Goal: Transaction & Acquisition: Purchase product/service

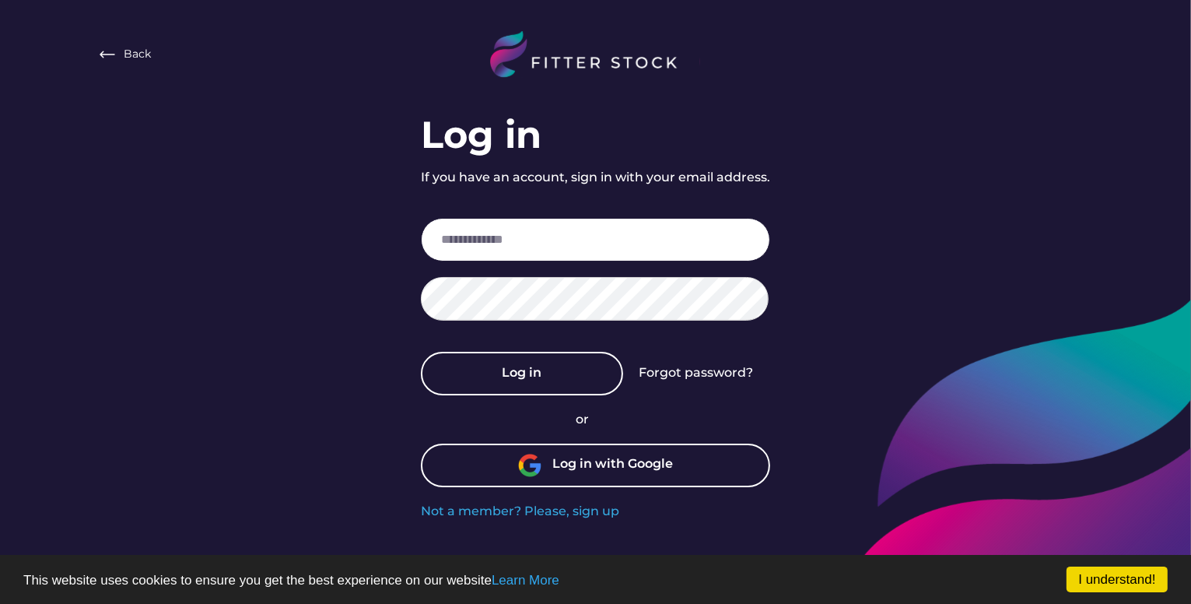
click at [563, 236] on input "email" at bounding box center [595, 240] width 349 height 44
click at [155, 188] on div "Back Log in If you have an account, sign in with your email address. Log in For…" at bounding box center [595, 260] width 1191 height 520
click at [579, 253] on input "email" at bounding box center [595, 240] width 349 height 44
paste input "**********"
type input "**********"
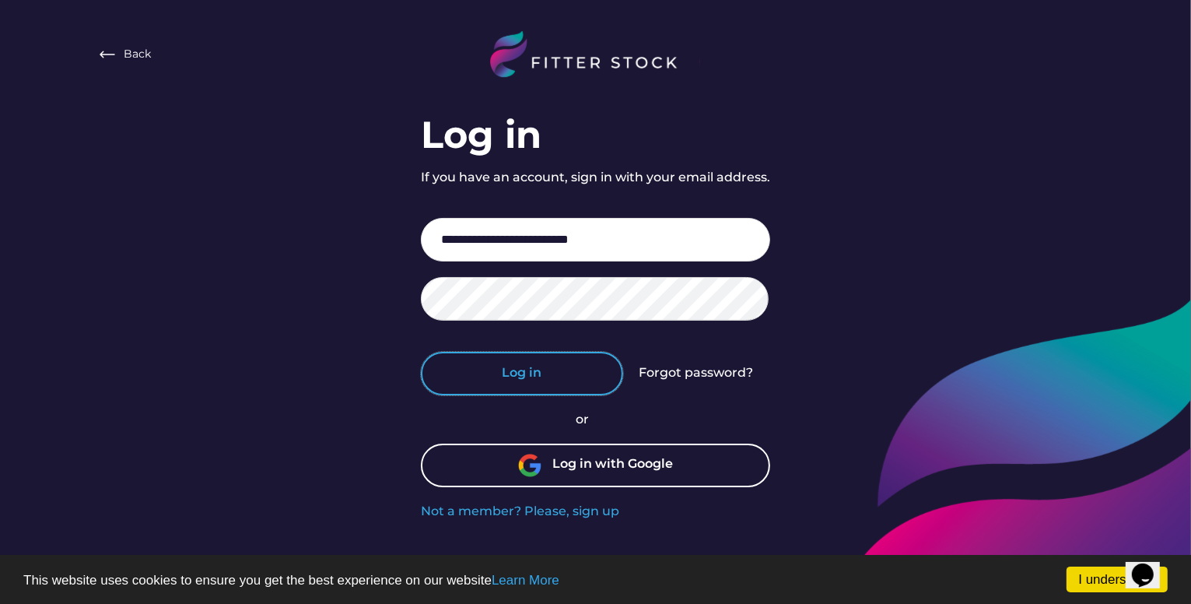
click at [537, 380] on button "Log in" at bounding box center [522, 374] width 202 height 44
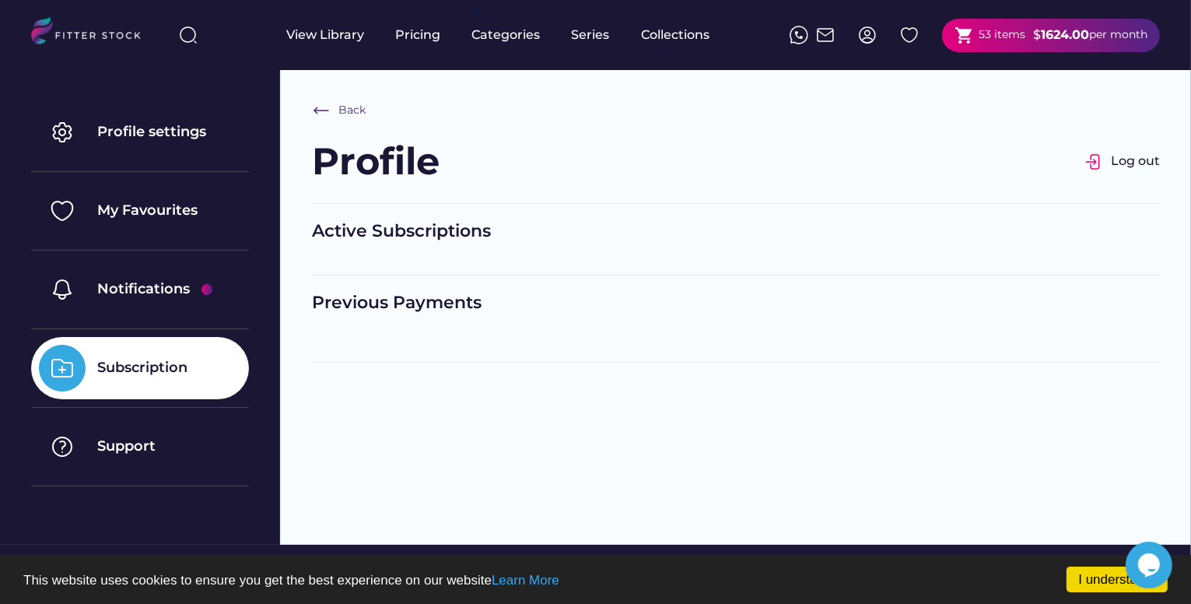
click at [1004, 37] on div "53 items" at bounding box center [1001, 35] width 47 height 16
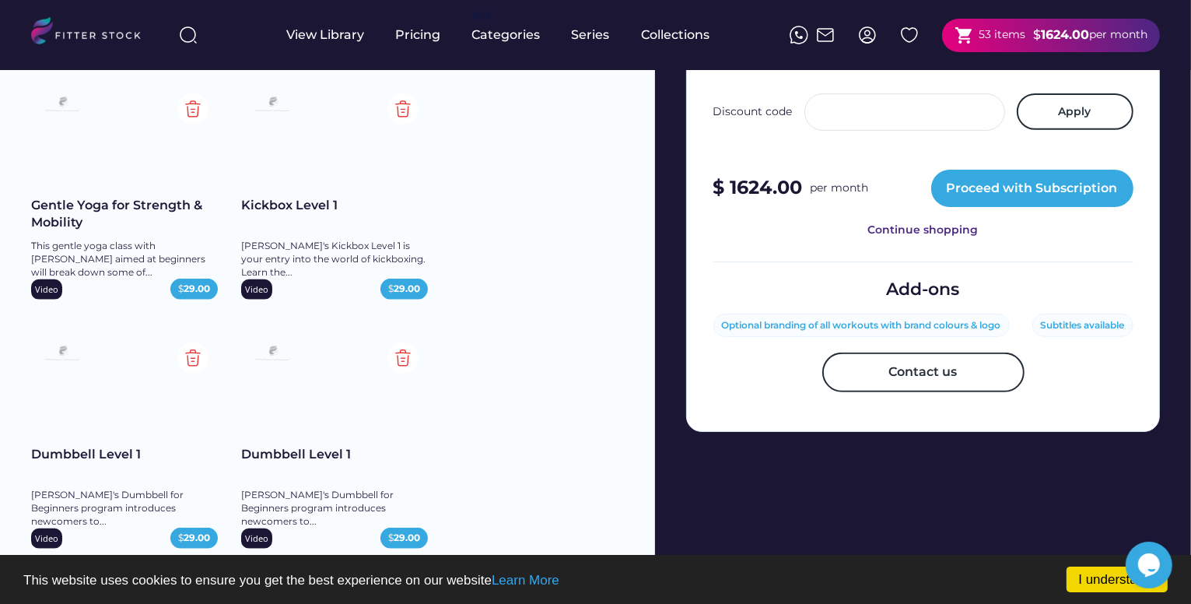
scroll to position [632, 0]
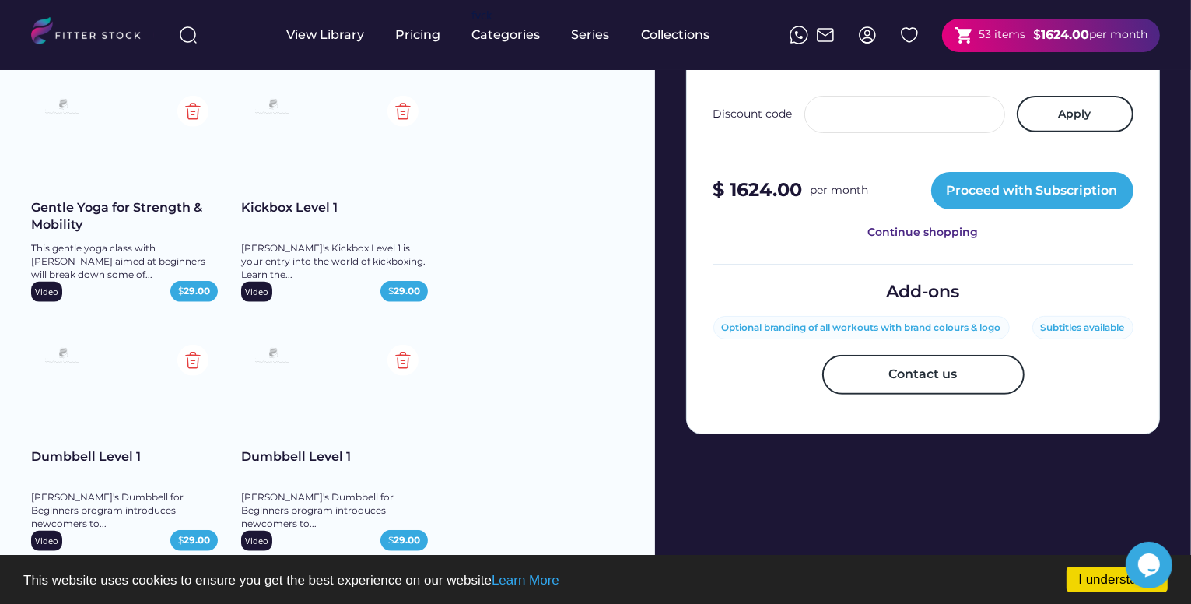
click at [261, 100] on img at bounding box center [272, 107] width 47 height 26
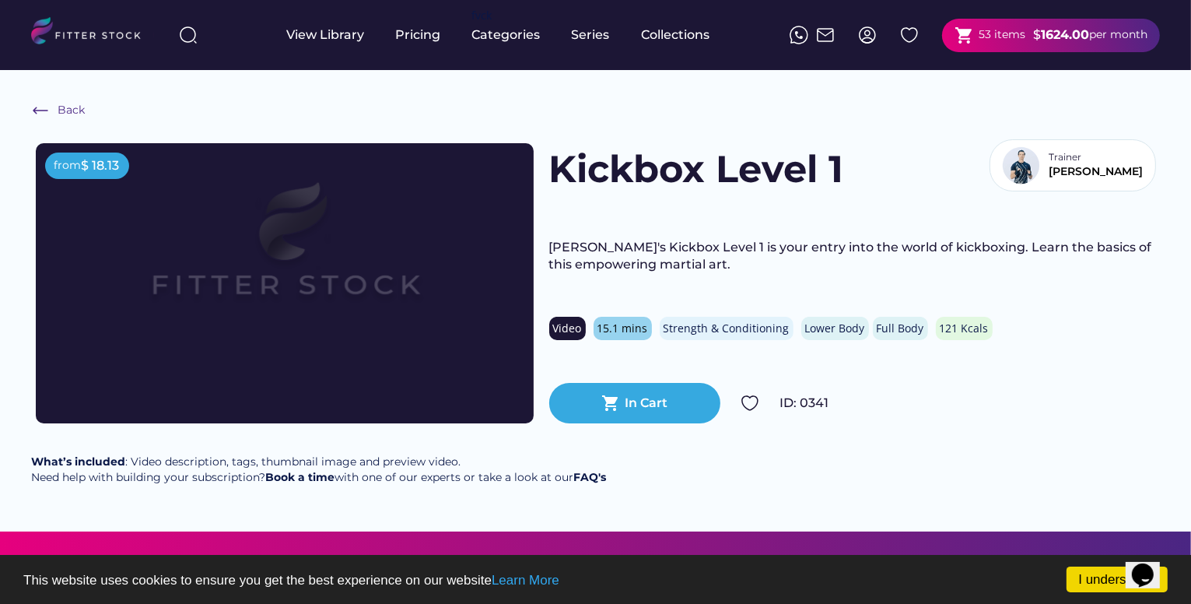
click at [368, 288] on img at bounding box center [285, 255] width 398 height 224
drag, startPoint x: 680, startPoint y: 337, endPoint x: 668, endPoint y: 337, distance: 11.7
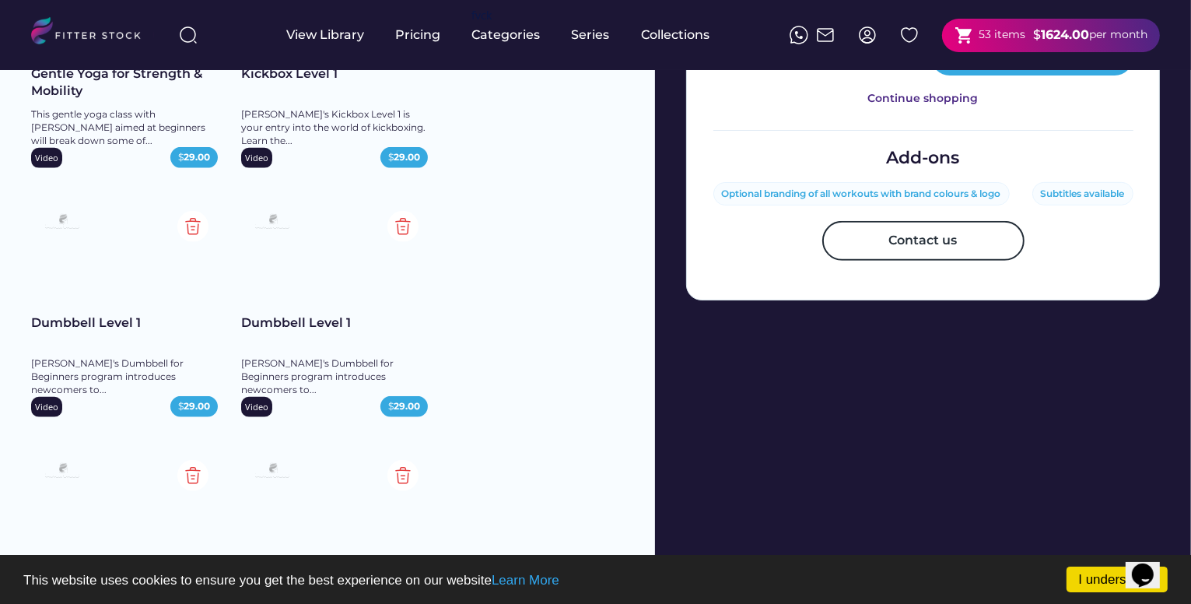
scroll to position [555, 0]
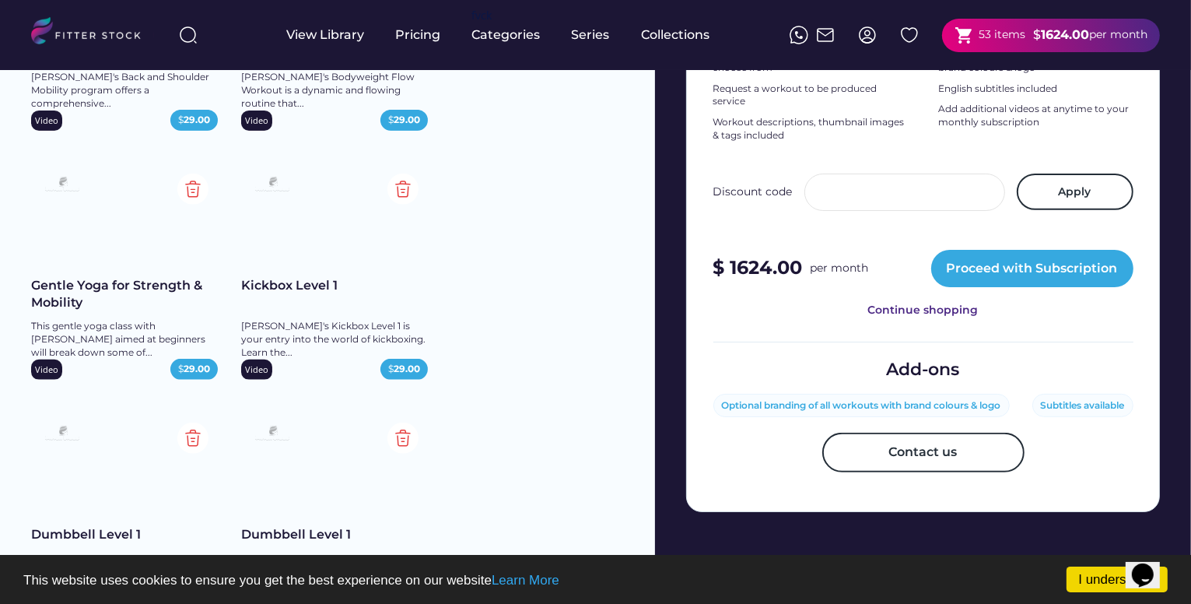
click at [287, 282] on div "Kickbox Level 1" at bounding box center [334, 285] width 187 height 17
